Goal: Task Accomplishment & Management: Complete application form

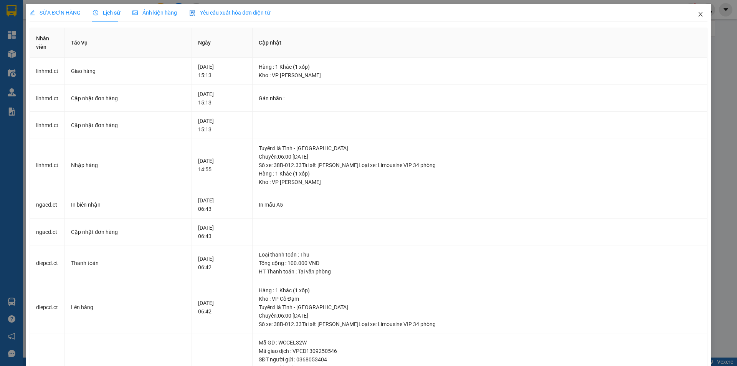
click at [698, 13] on icon "close" at bounding box center [700, 14] width 4 height 5
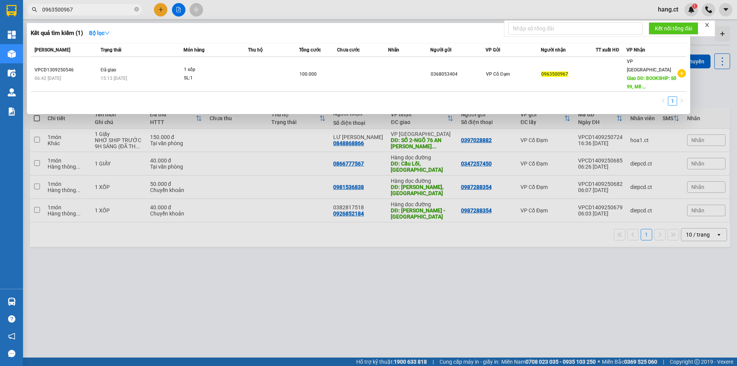
click at [96, 9] on input "0963500967" at bounding box center [87, 9] width 91 height 8
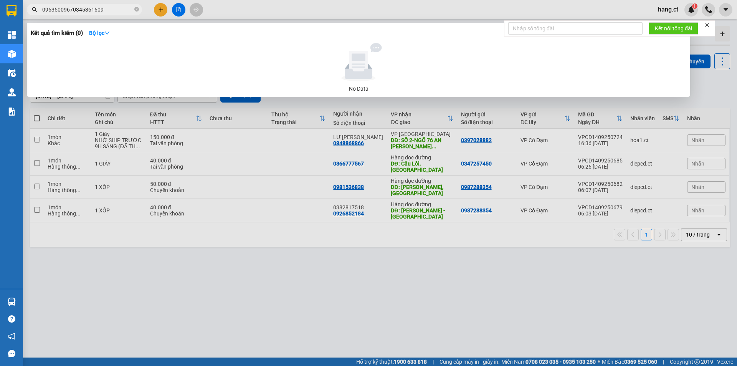
click at [71, 9] on input "09635009670345361609" at bounding box center [87, 9] width 91 height 8
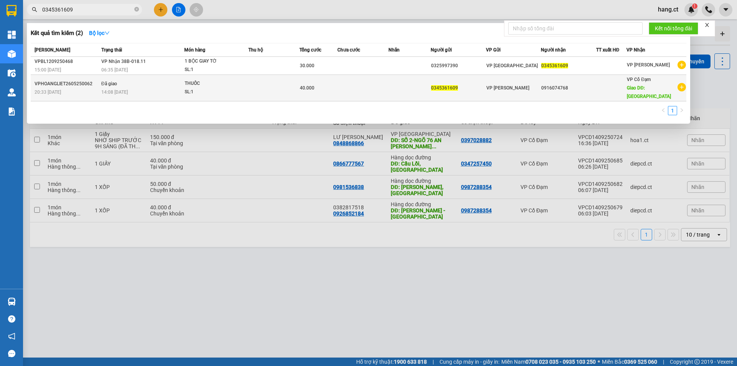
type input "0345361609"
click at [491, 85] on span "VP [PERSON_NAME]" at bounding box center [507, 87] width 43 height 5
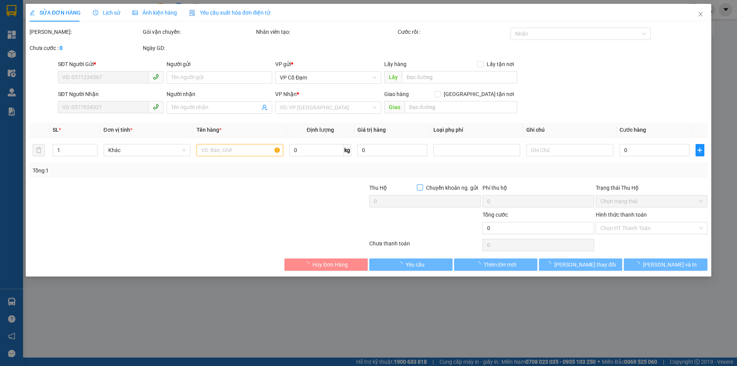
type input "0345361609"
type input "0916074768"
type input "BÌNH LỘC"
type input "40.000"
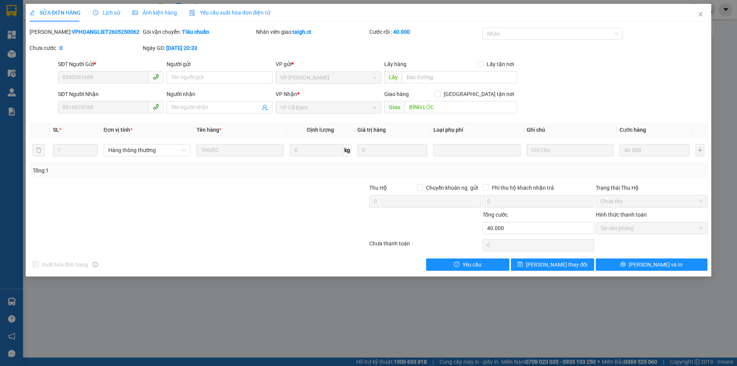
click at [100, 13] on span "Lịch sử" at bounding box center [106, 13] width 27 height 6
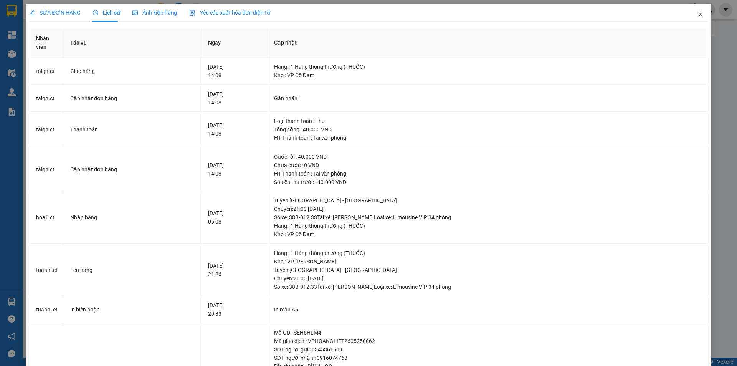
click at [697, 13] on icon "close" at bounding box center [700, 14] width 6 height 6
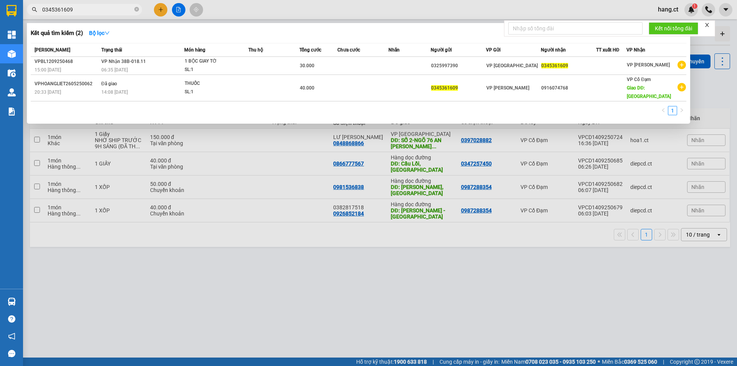
click at [87, 10] on input "0345361609" at bounding box center [87, 9] width 91 height 8
type input "0"
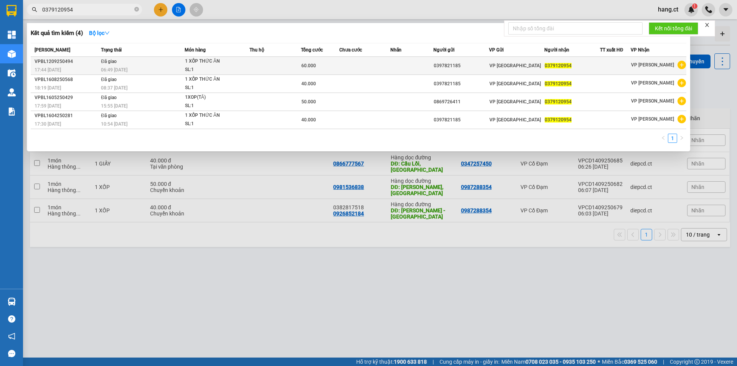
type input "0379120954"
click at [504, 65] on span "VP [GEOGRAPHIC_DATA]" at bounding box center [514, 65] width 51 height 5
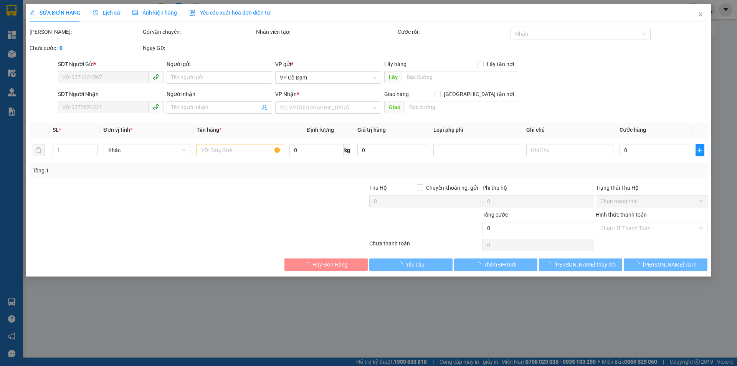
type input "0397821185"
type input "0379120954"
type input "60.000"
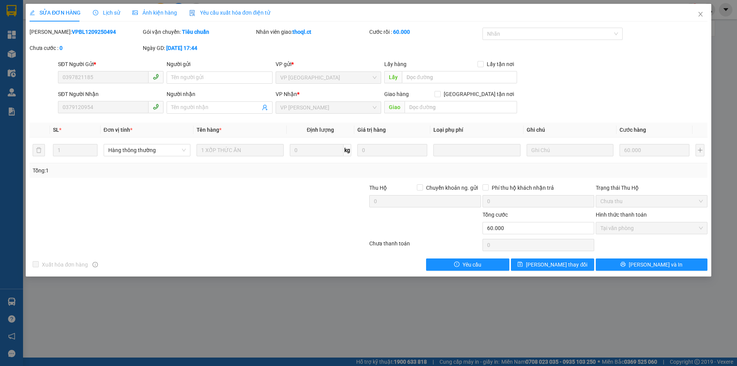
drag, startPoint x: 113, startPoint y: 12, endPoint x: 124, endPoint y: 22, distance: 15.2
click at [113, 12] on span "Lịch sử" at bounding box center [106, 13] width 27 height 6
